Goal: Check status: Check status

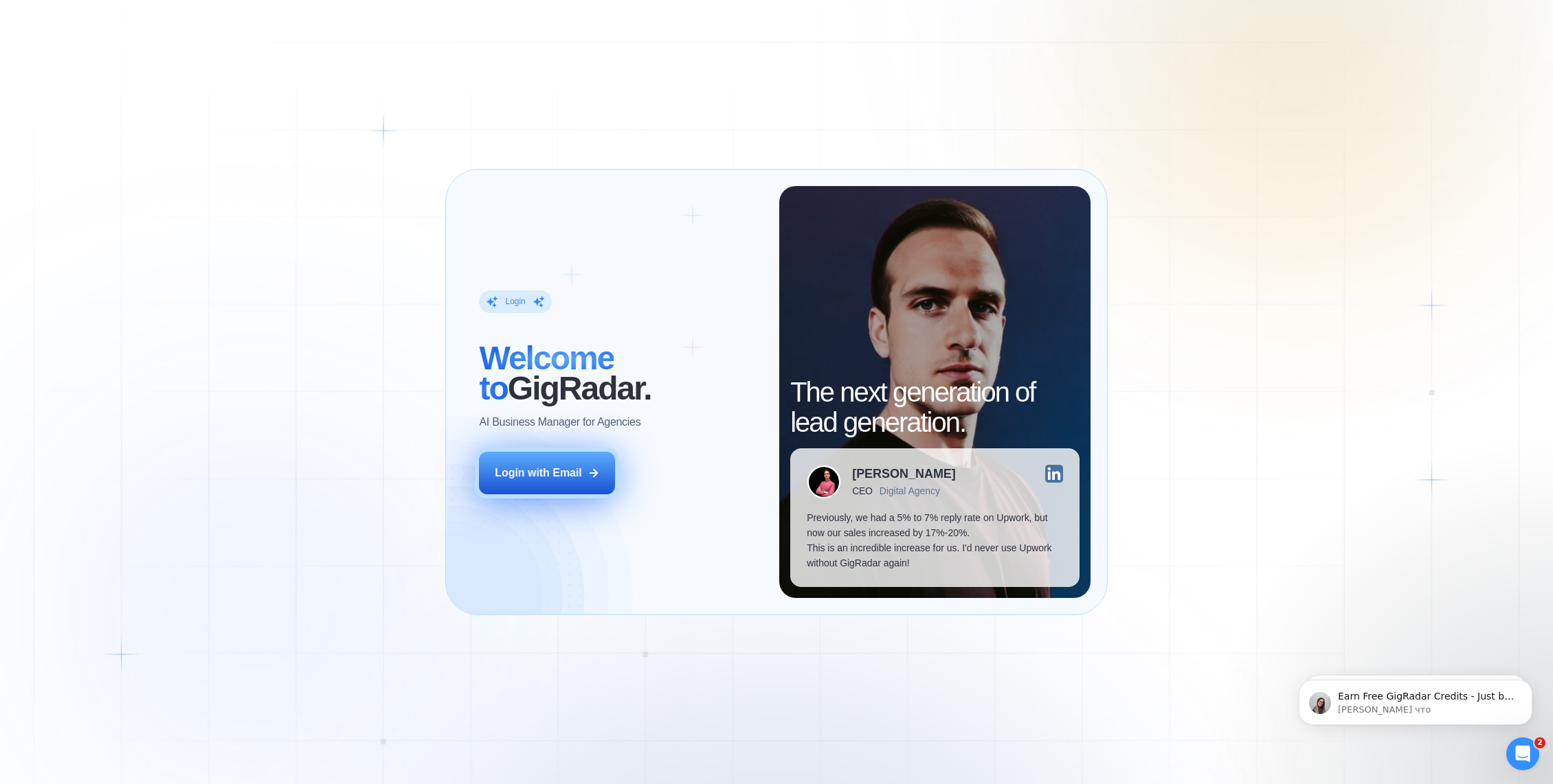
click at [570, 472] on div "Login with Email" at bounding box center [538, 472] width 87 height 15
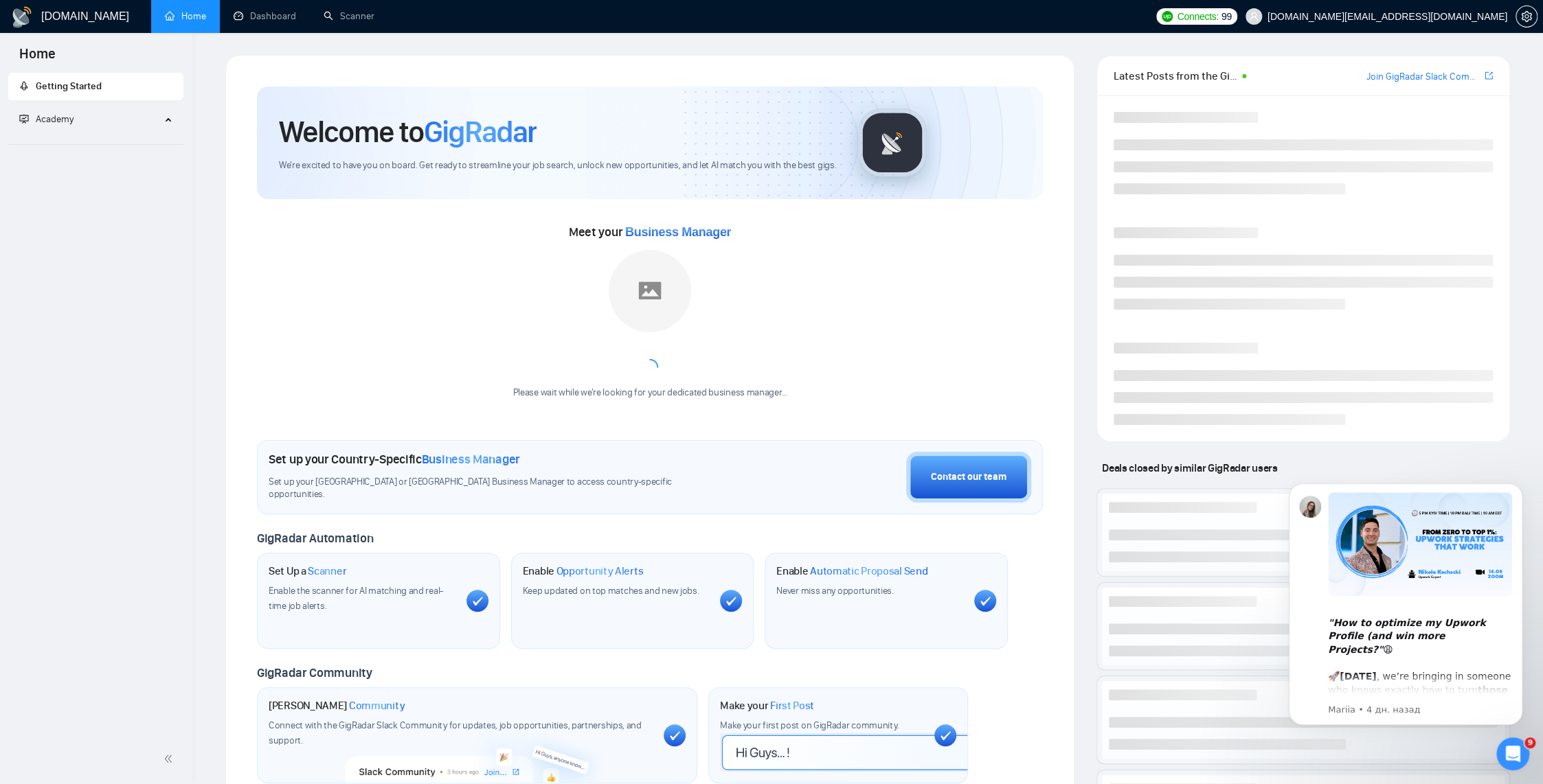
click at [227, 283] on div "Welcome to GigRadar We're excited to have you on board. Get ready to streamline…" at bounding box center [650, 505] width 849 height 900
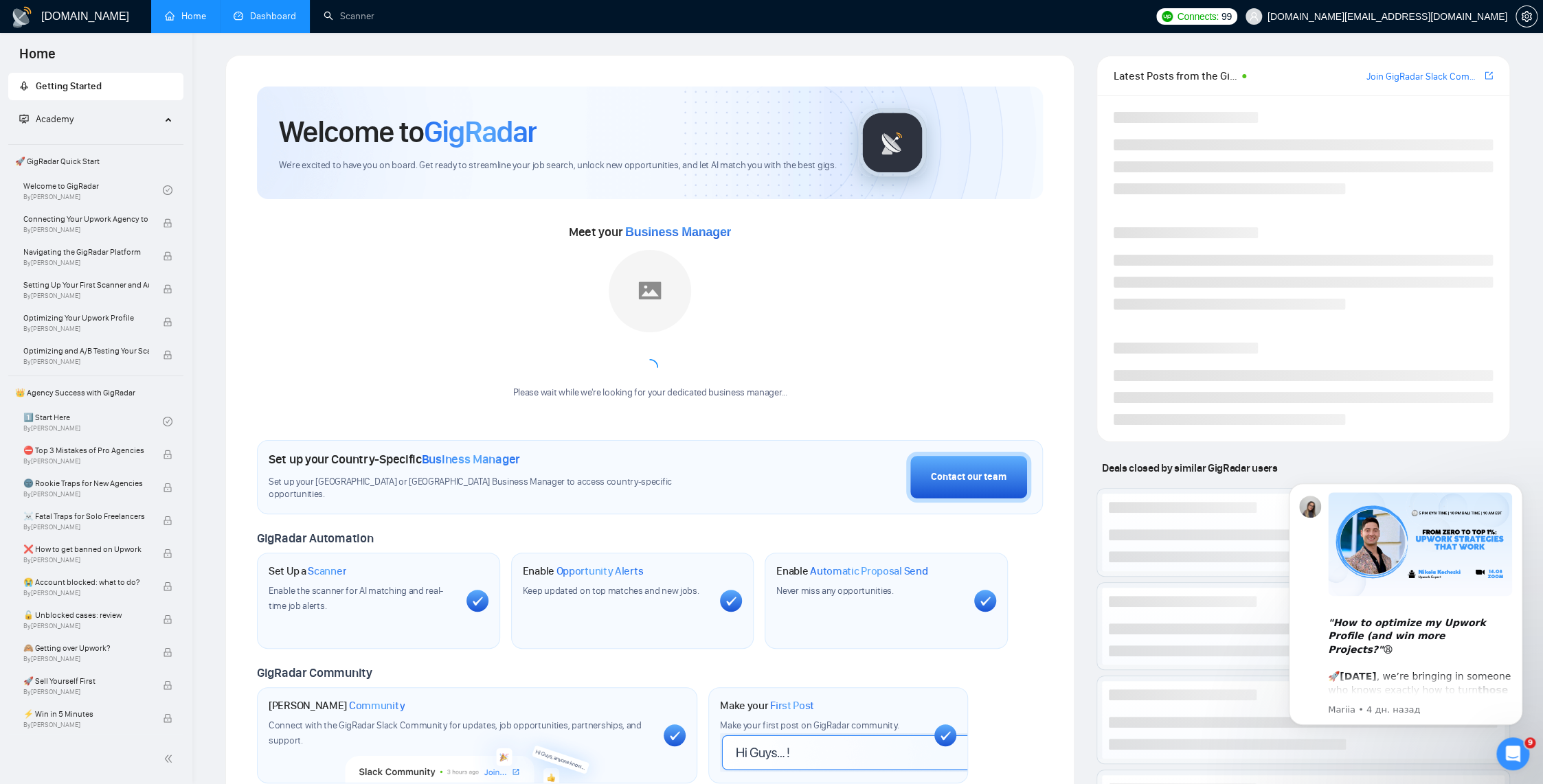
click at [273, 14] on link "Dashboard" at bounding box center [265, 16] width 63 height 12
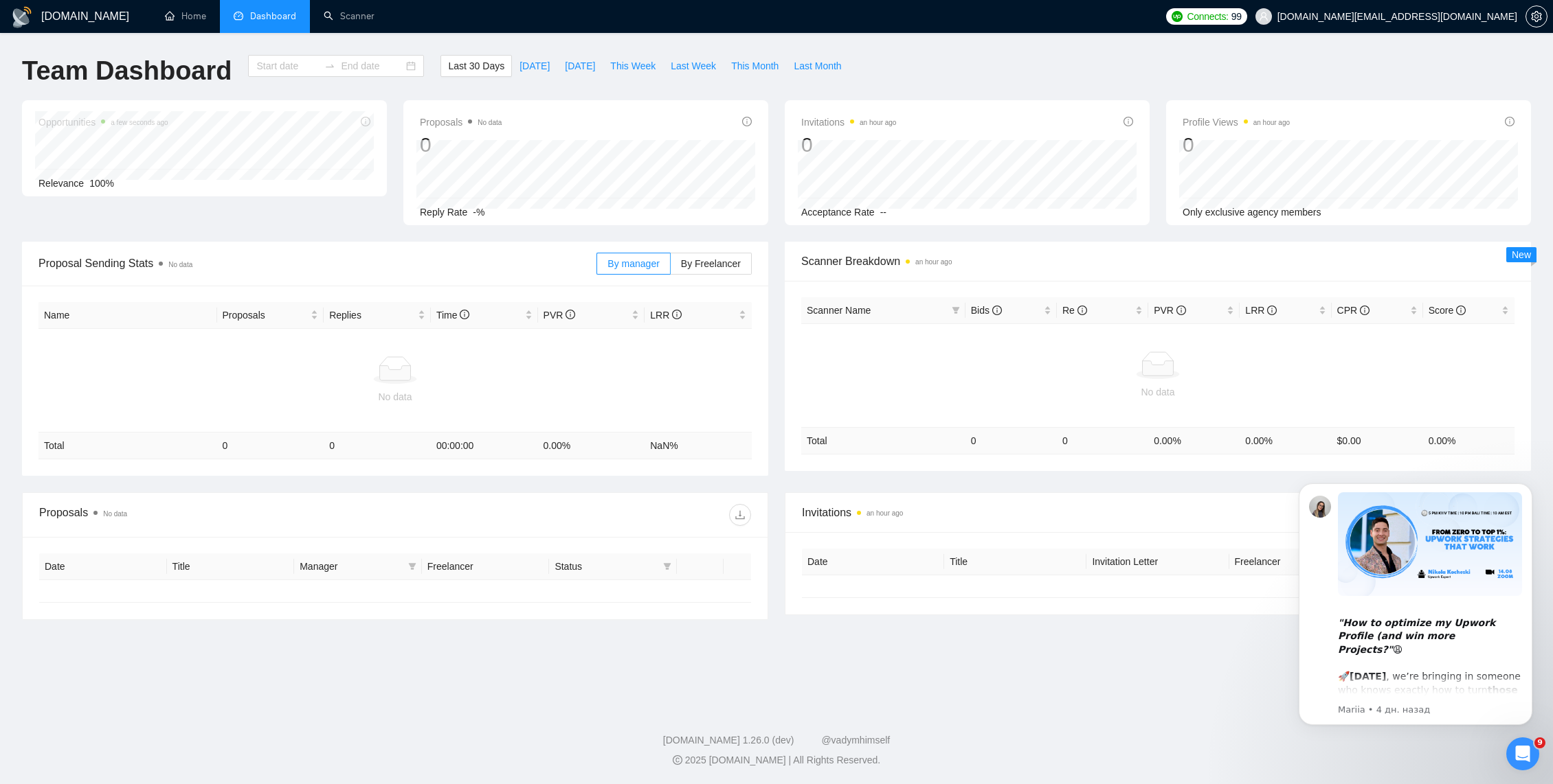
type input "[DATE]"
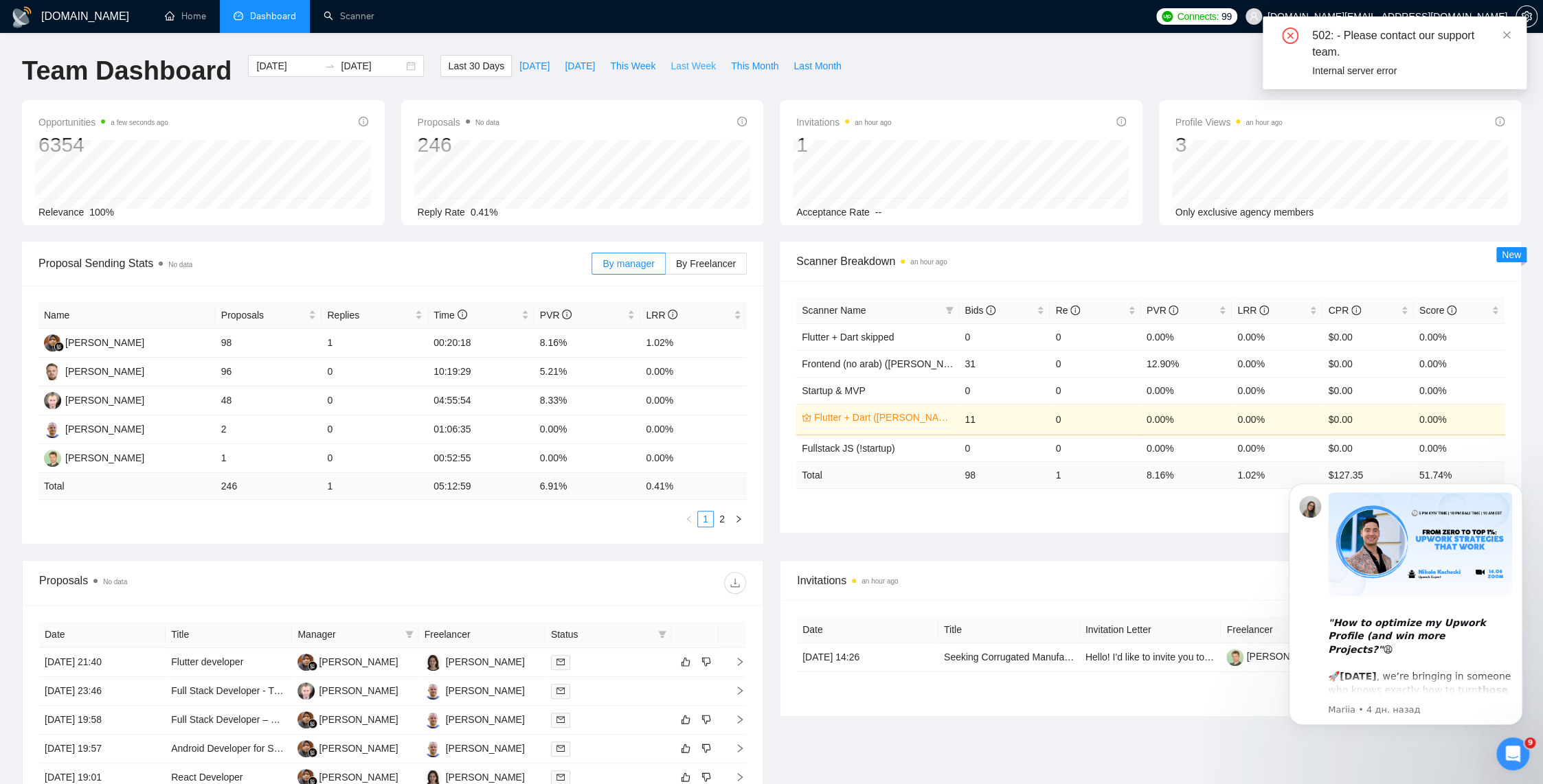
click at [674, 73] on span "Last Week" at bounding box center [692, 66] width 45 height 15
type input "[DATE]"
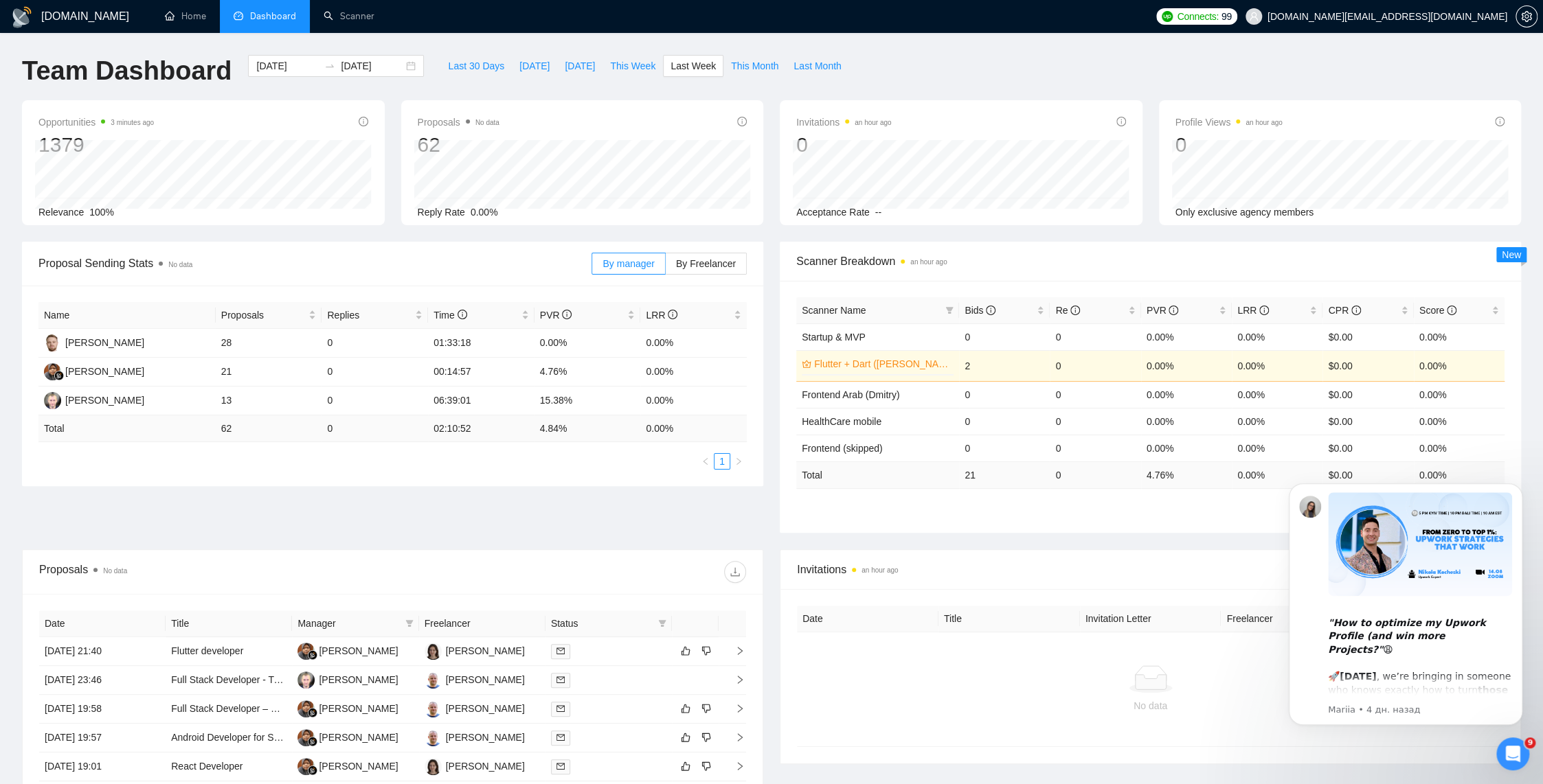
click at [384, 550] on div "Proposals No data" at bounding box center [393, 572] width 707 height 44
